Goal: Complete application form: Complete application form

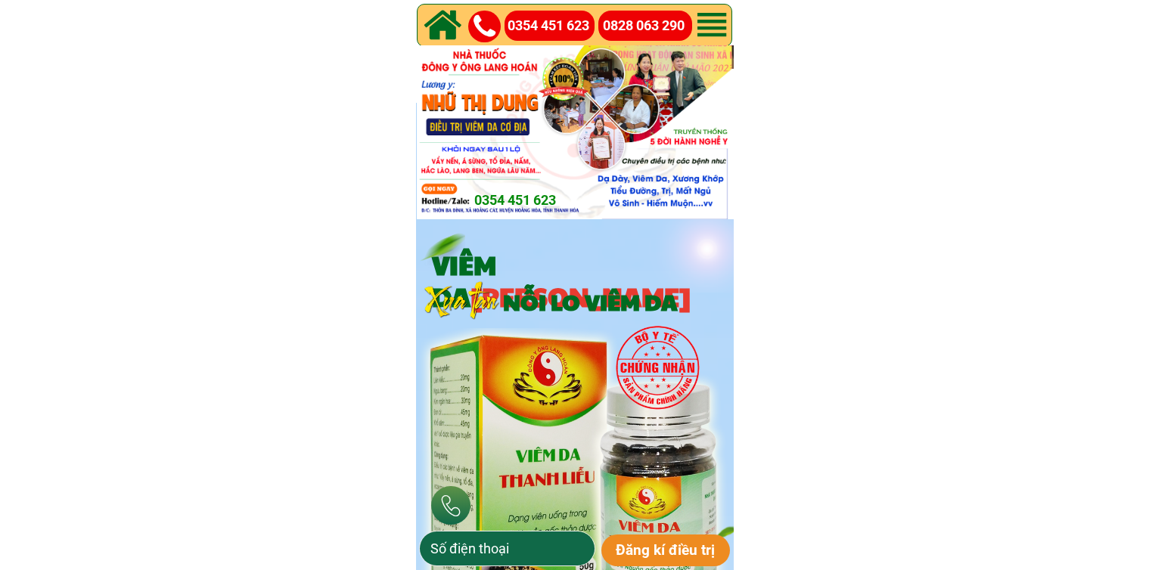
type input "0968218587"
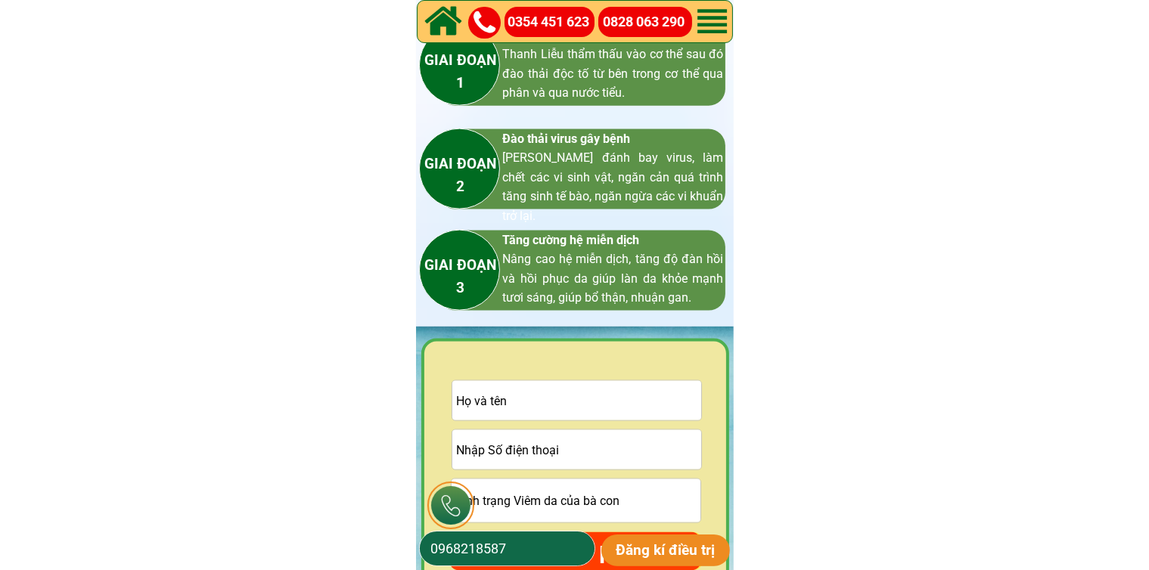
scroll to position [2270, 0]
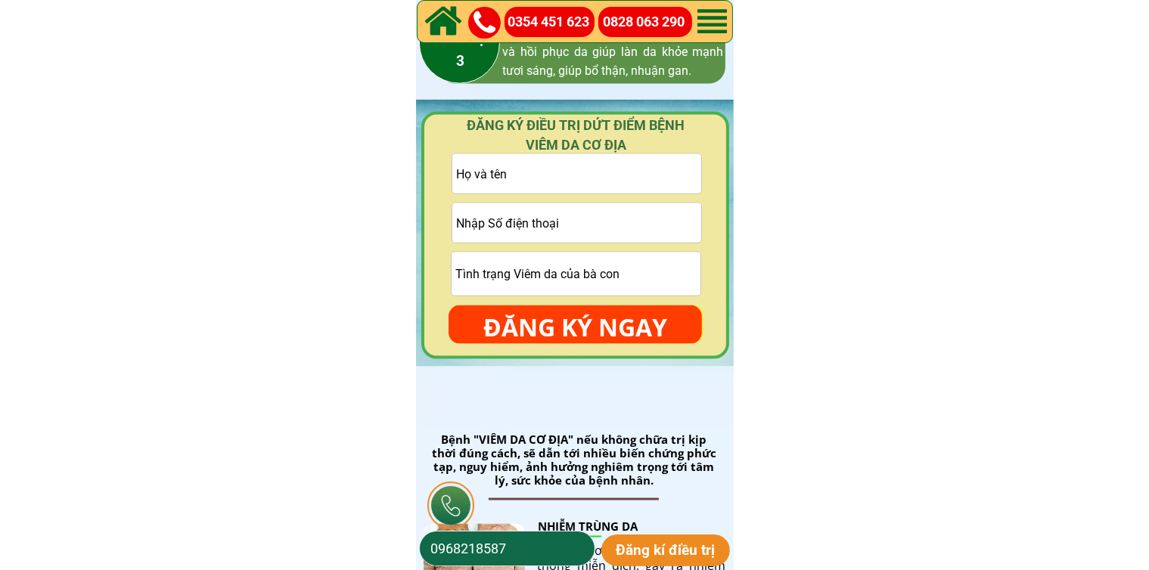
click at [597, 198] on form "ĐĂNG KÝ NGAY" at bounding box center [575, 249] width 253 height 191
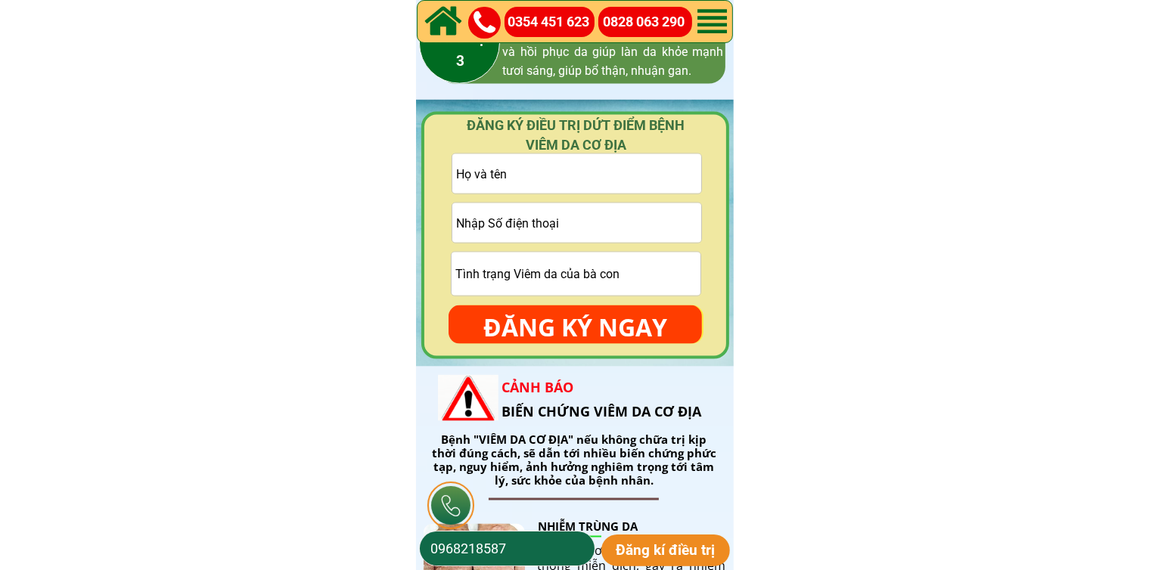
click at [594, 228] on input "tel" at bounding box center [576, 223] width 249 height 39
paste input "0973052741"
type input "0973052741"
click at [509, 188] on input "text" at bounding box center [576, 173] width 249 height 39
paste input "[PERSON_NAME]"
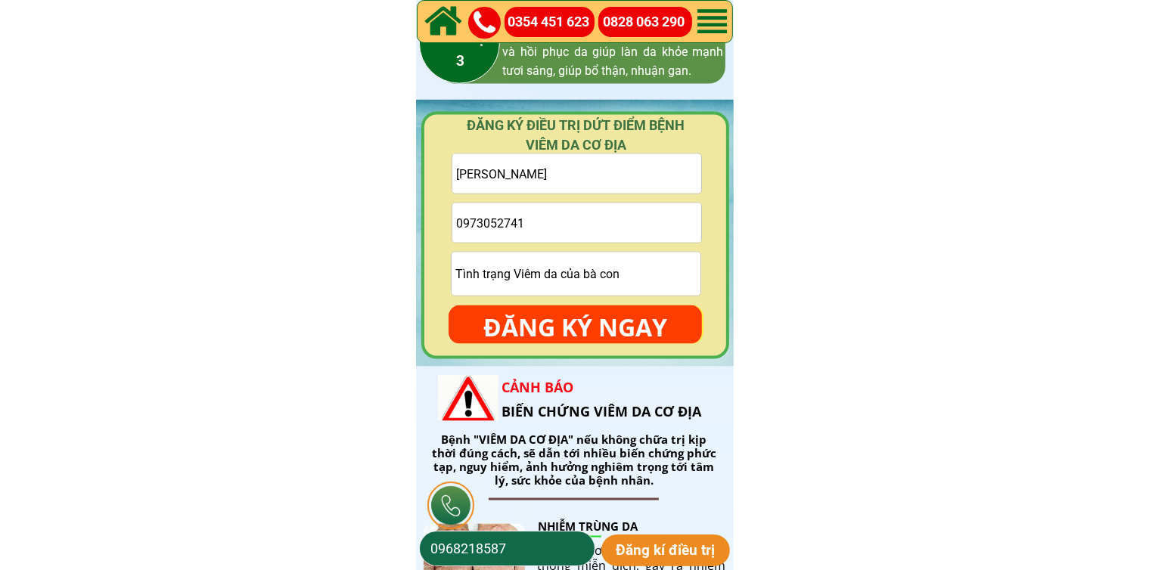
type input "[PERSON_NAME]"
click at [501, 279] on input "text" at bounding box center [576, 274] width 249 height 43
type input "cmt"
click at [534, 348] on div at bounding box center [575, 236] width 308 height 248
click at [555, 332] on p "ĐĂNG KÝ NGAY" at bounding box center [575, 328] width 253 height 44
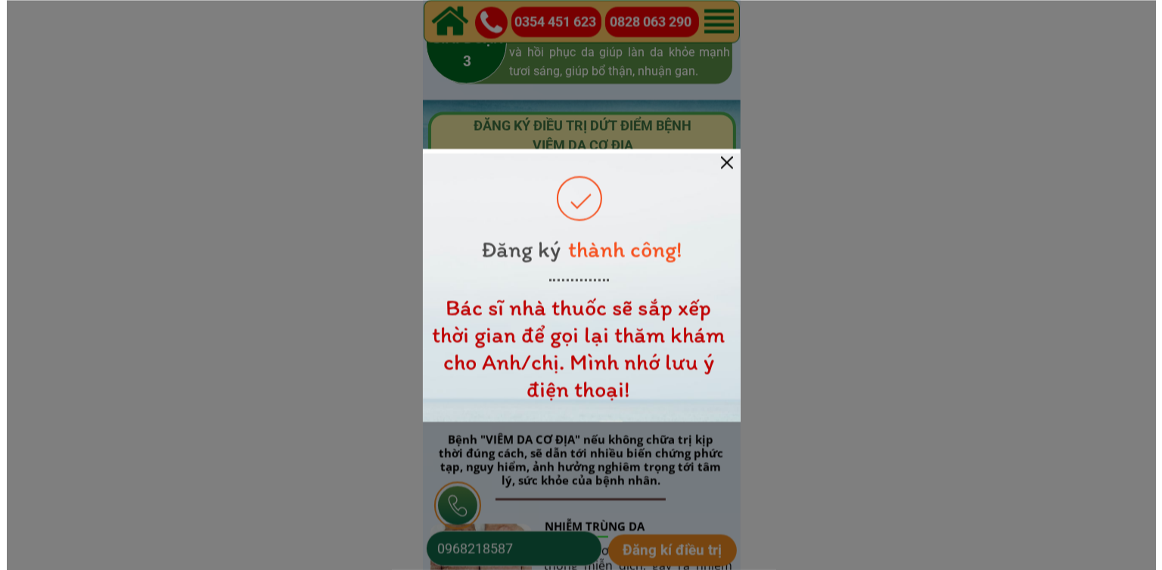
scroll to position [0, 0]
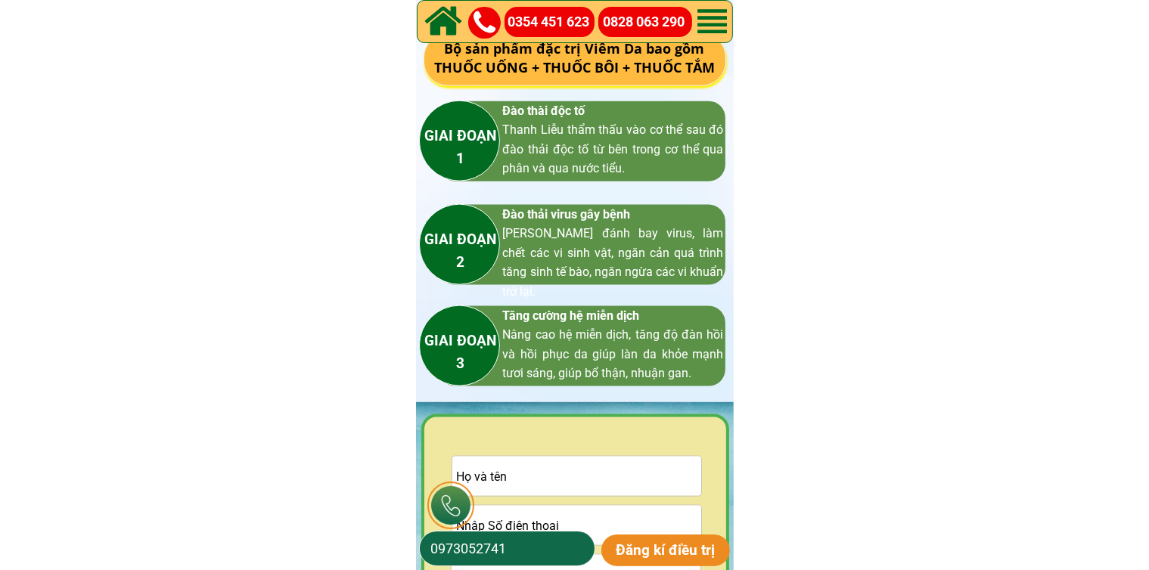
scroll to position [2194, 0]
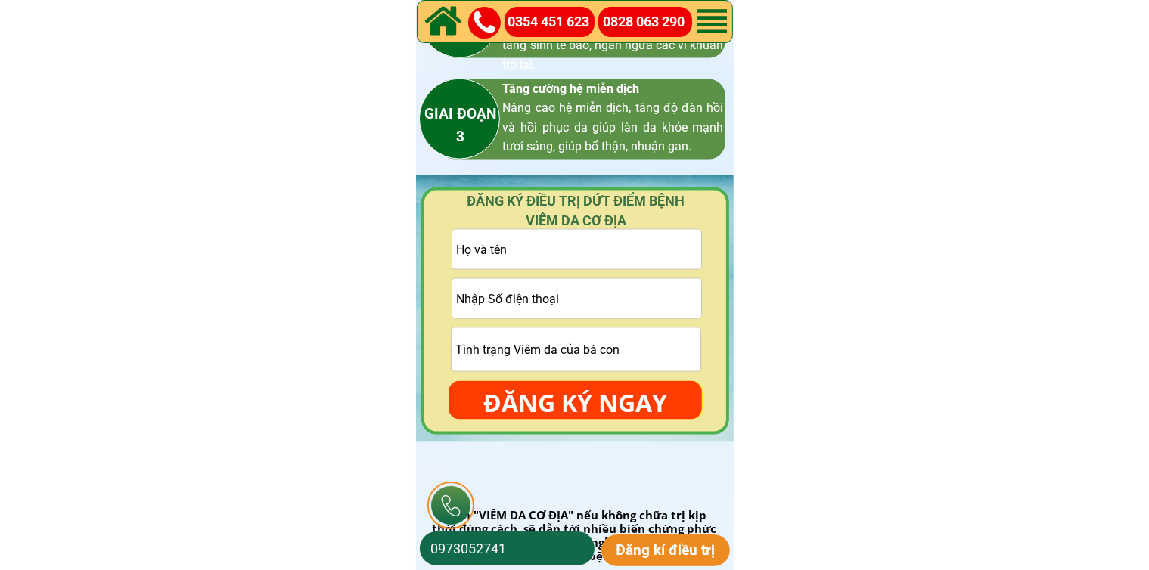
click at [562, 306] on input "tel" at bounding box center [576, 298] width 249 height 39
paste input "0942202838"
drag, startPoint x: 562, startPoint y: 306, endPoint x: 597, endPoint y: 309, distance: 34.9
click at [597, 309] on input "0942202838" at bounding box center [576, 298] width 249 height 39
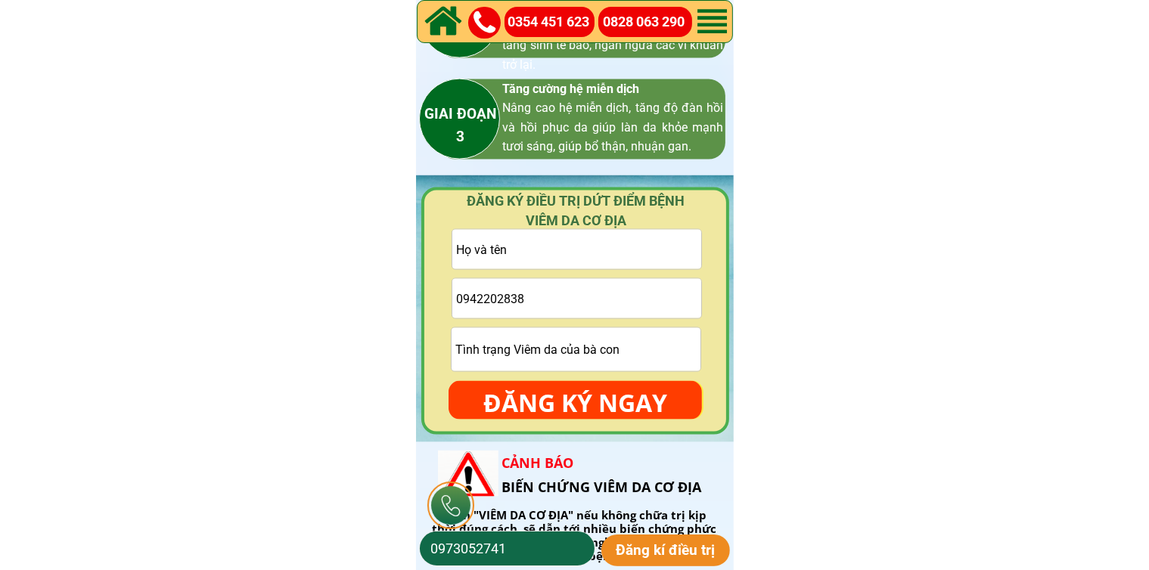
type input "0942202838"
click at [569, 249] on input "text" at bounding box center [576, 249] width 249 height 39
paste input "Hoan Trinh"
type input "Hoan Trinh"
click at [567, 337] on input "text" at bounding box center [576, 349] width 249 height 43
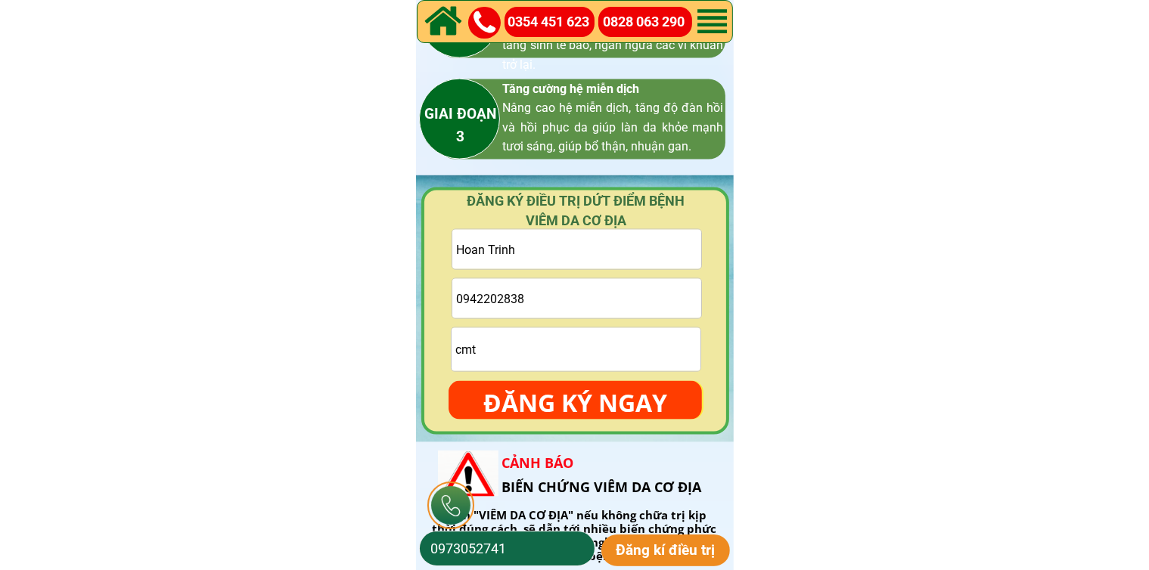
type input "cmt"
click at [591, 391] on p "ĐĂNG KÝ NGAY" at bounding box center [575, 403] width 253 height 44
